Goal: Task Accomplishment & Management: Manage account settings

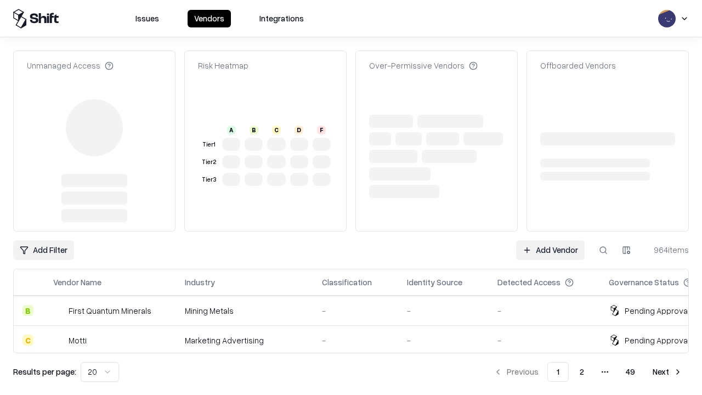
click at [550, 240] on link "Add Vendor" at bounding box center [550, 250] width 69 height 20
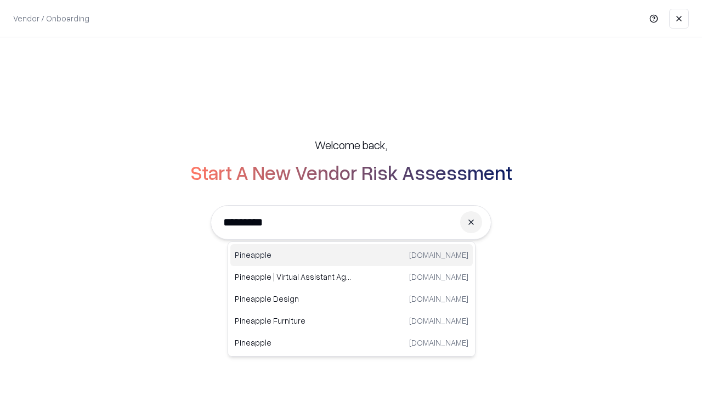
click at [352, 255] on div "Pineapple [DOMAIN_NAME]" at bounding box center [351, 255] width 243 height 22
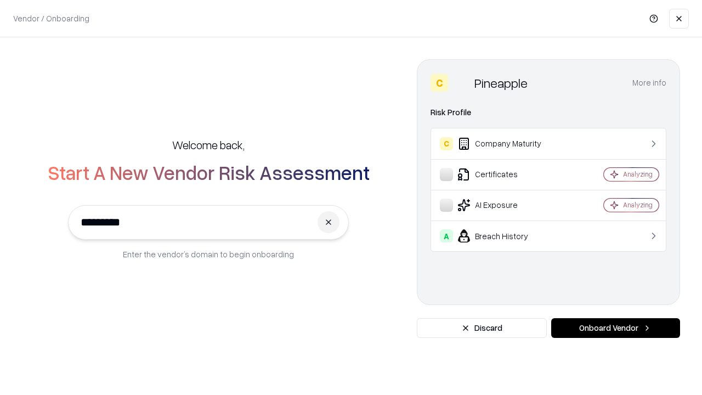
type input "*********"
click at [616, 328] on button "Onboard Vendor" at bounding box center [615, 328] width 129 height 20
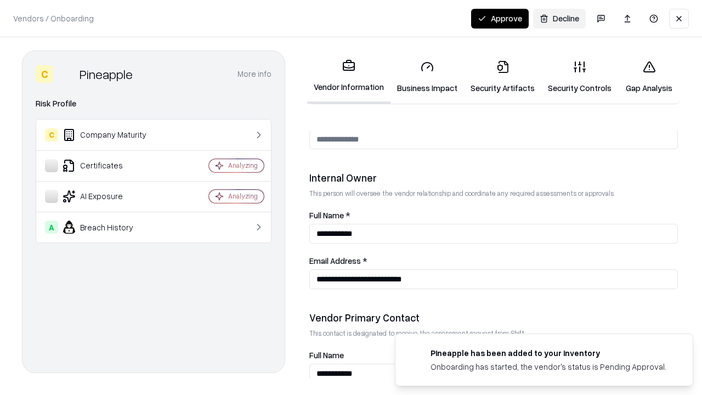
scroll to position [568, 0]
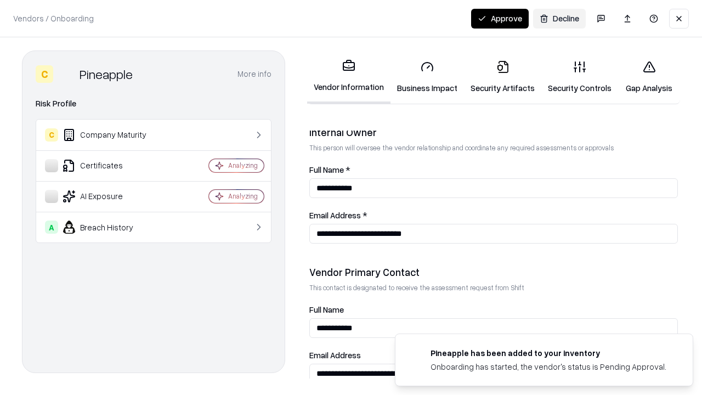
click at [427, 77] on link "Business Impact" at bounding box center [428, 77] width 74 height 51
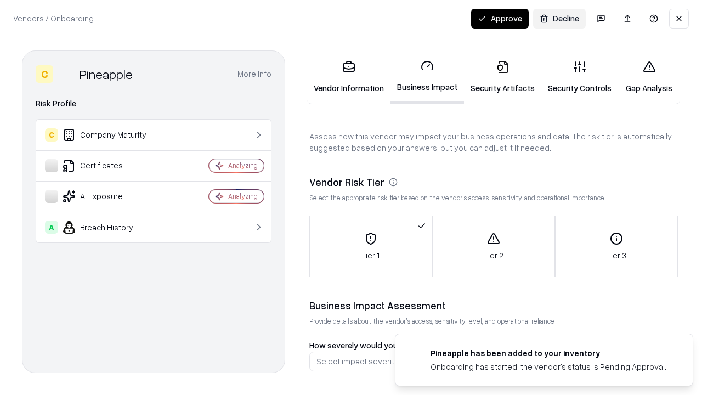
click at [503, 77] on link "Security Artifacts" at bounding box center [502, 77] width 77 height 51
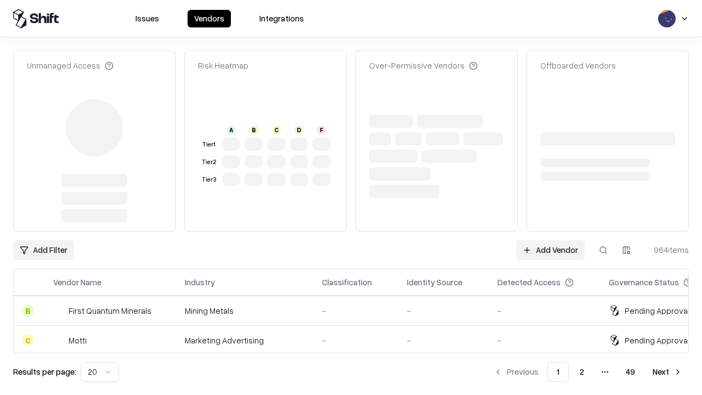
click at [550, 240] on link "Add Vendor" at bounding box center [550, 250] width 69 height 20
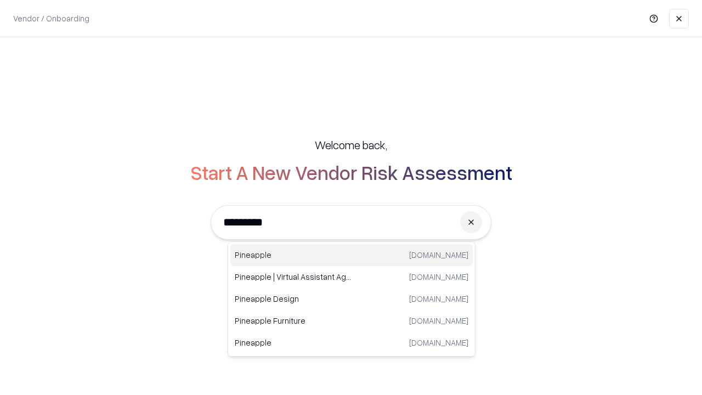
click at [352, 255] on div "Pineapple [DOMAIN_NAME]" at bounding box center [351, 255] width 243 height 22
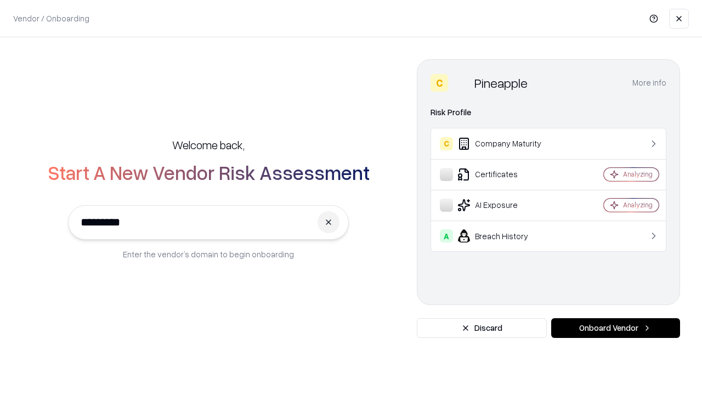
type input "*********"
click at [616, 328] on button "Onboard Vendor" at bounding box center [615, 328] width 129 height 20
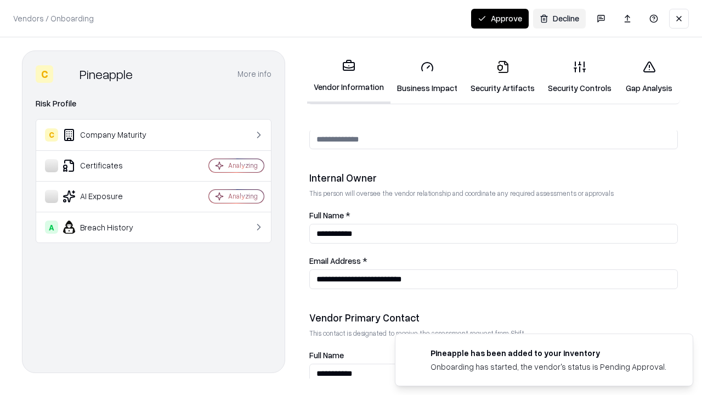
scroll to position [568, 0]
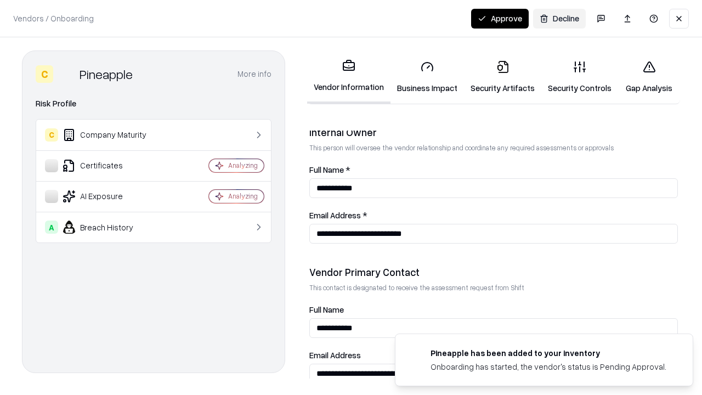
click at [500, 18] on button "Approve" at bounding box center [500, 19] width 58 height 20
